Goal: Information Seeking & Learning: Find specific fact

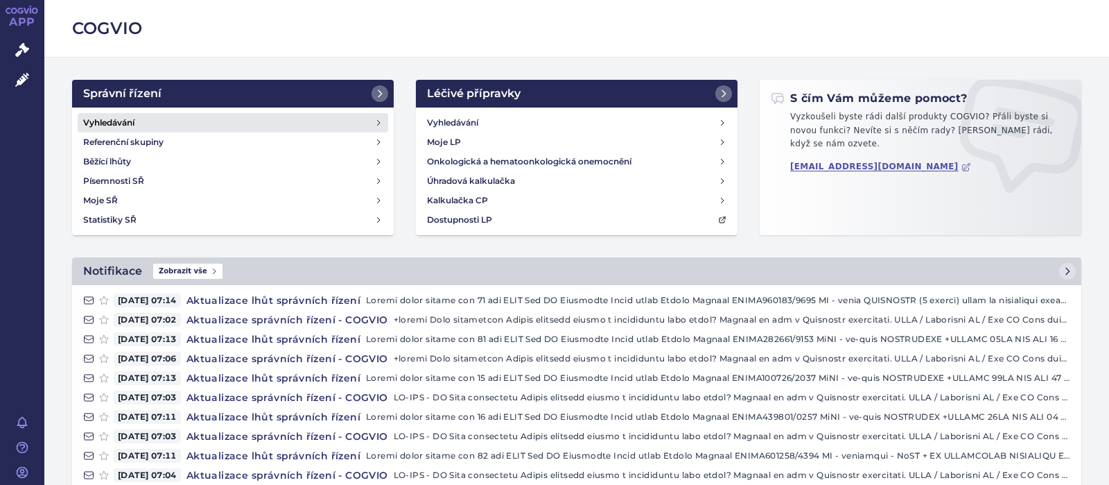
click at [114, 120] on h4 "Vyhledávání" at bounding box center [108, 123] width 51 height 14
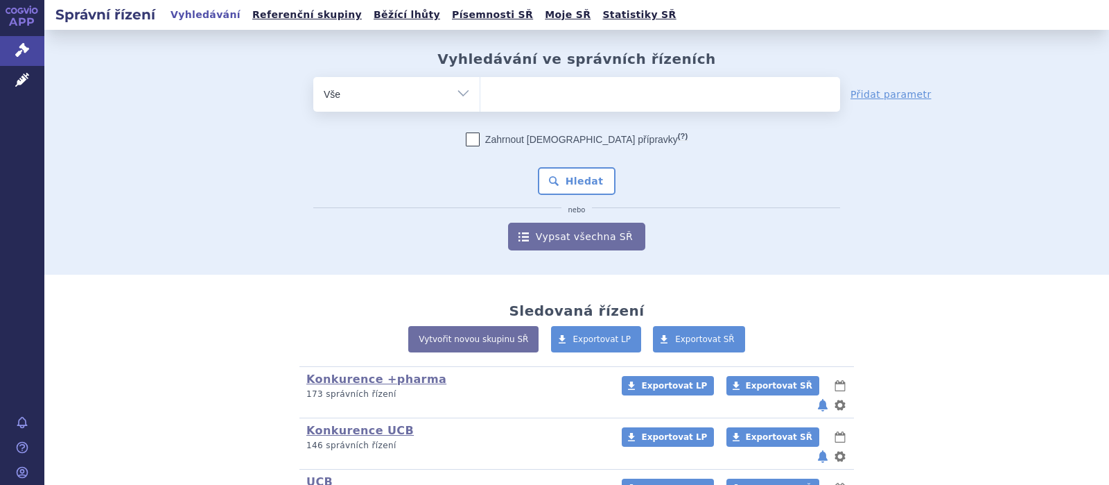
click at [533, 104] on ul at bounding box center [660, 91] width 360 height 29
click at [480, 104] on select at bounding box center [480, 93] width 1 height 35
type input "ka"
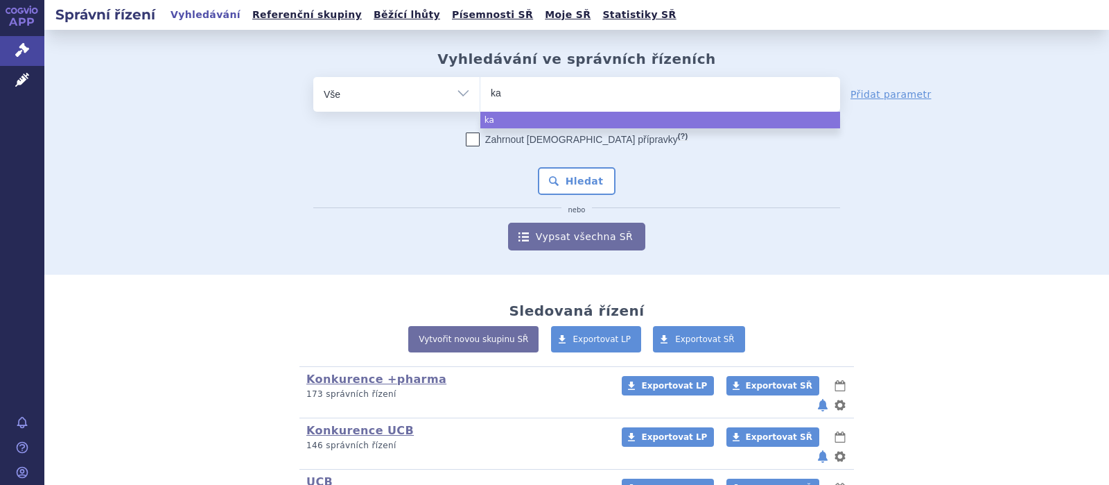
type input "k"
type input "ka"
type input "kal"
type input "kalno"
type input "kalnor"
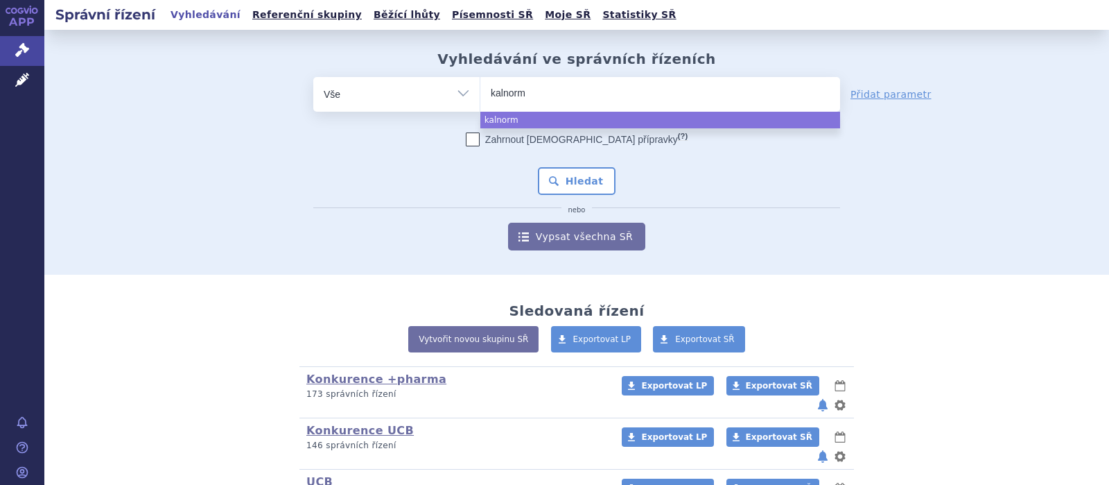
type input "kalnormi"
type input "kalnormin"
select select "kalnormin"
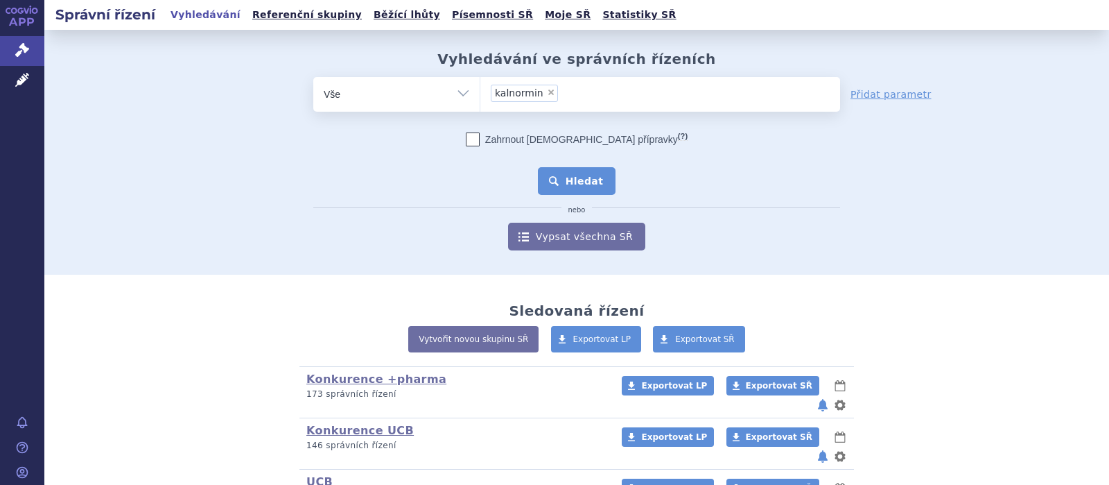
click at [562, 185] on button "Hledat" at bounding box center [577, 181] width 78 height 28
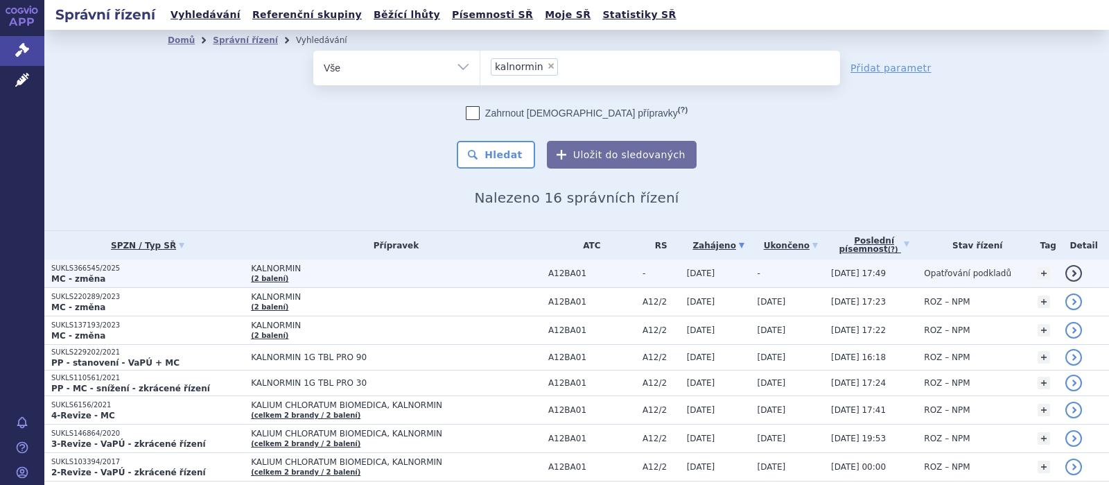
click at [286, 272] on span "KALNORMIN" at bounding box center [396, 268] width 291 height 10
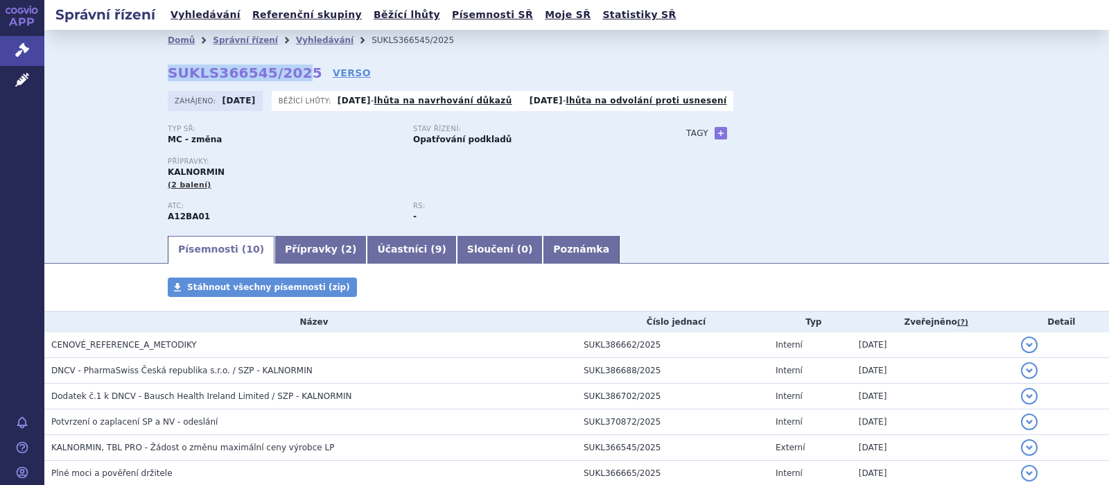
drag, startPoint x: 293, startPoint y: 71, endPoint x: 164, endPoint y: 75, distance: 128.3
click at [164, 75] on div "Domů Správní řízení Vyhledávání SUKLS366545/2025 SUKLS366545/2025 VERSO Zahájen…" at bounding box center [577, 142] width 874 height 183
drag, startPoint x: 294, startPoint y: 72, endPoint x: 168, endPoint y: 72, distance: 125.5
click at [168, 72] on strong "SUKLS366545/2025" at bounding box center [245, 72] width 155 height 17
copy strong "SUKLS366545/2025"
